Goal: Find specific page/section: Find specific page/section

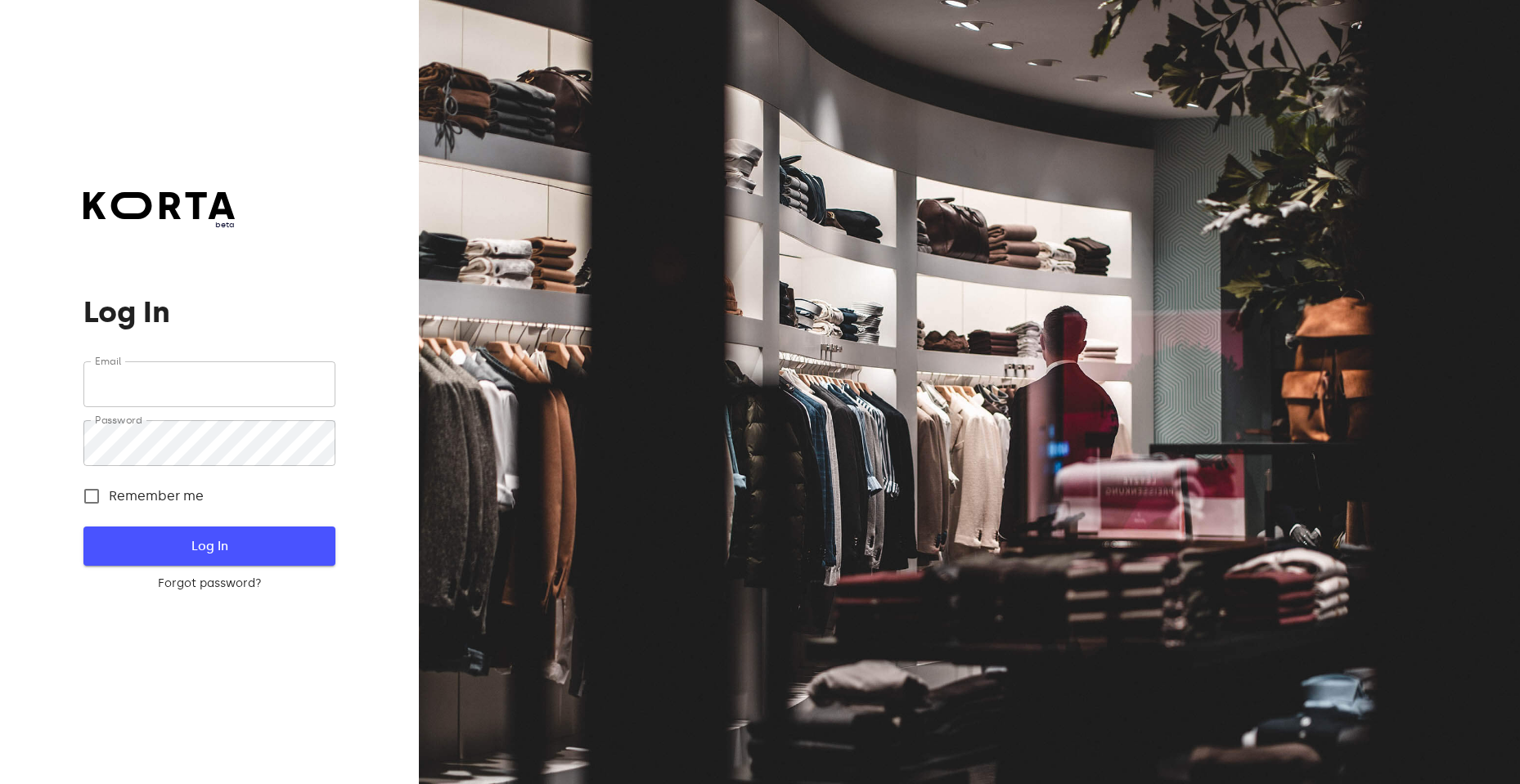
type input "[EMAIL_ADDRESS][DOMAIN_NAME]"
click at [193, 539] on span "Log In" at bounding box center [209, 547] width 199 height 21
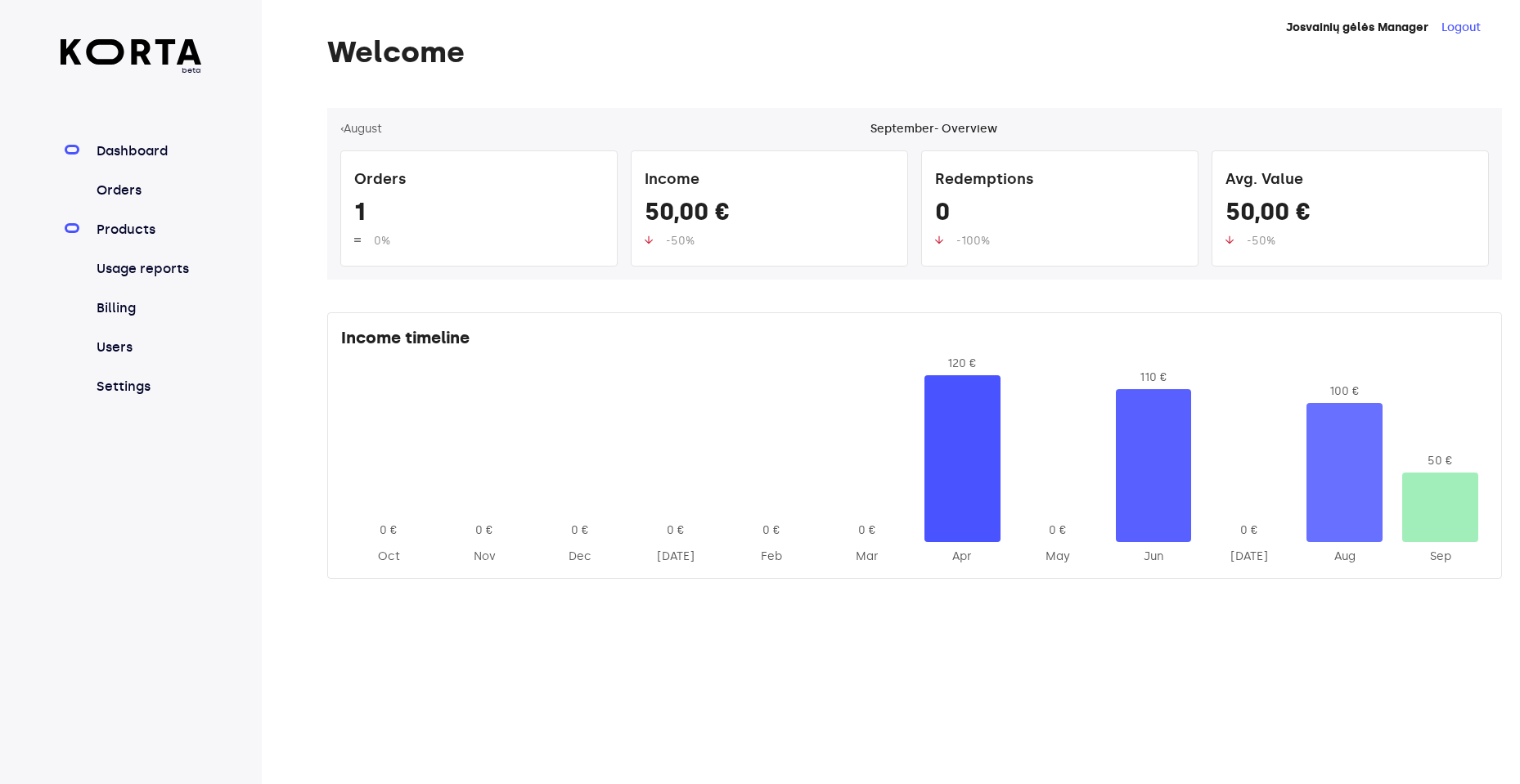
click at [127, 228] on link "Products" at bounding box center [147, 229] width 109 height 19
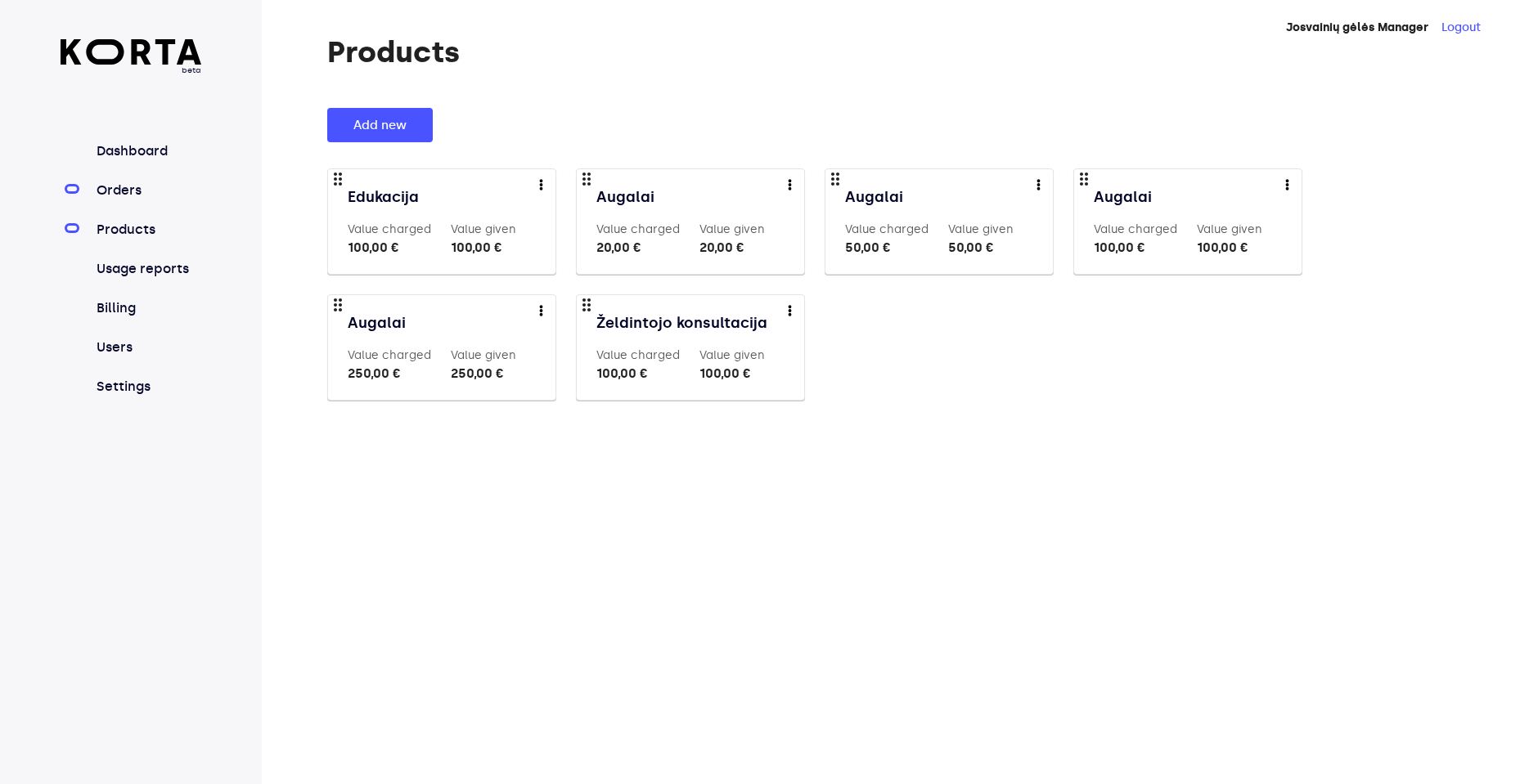
click at [123, 187] on link "Orders" at bounding box center [147, 190] width 109 height 19
